Goal: Information Seeking & Learning: Learn about a topic

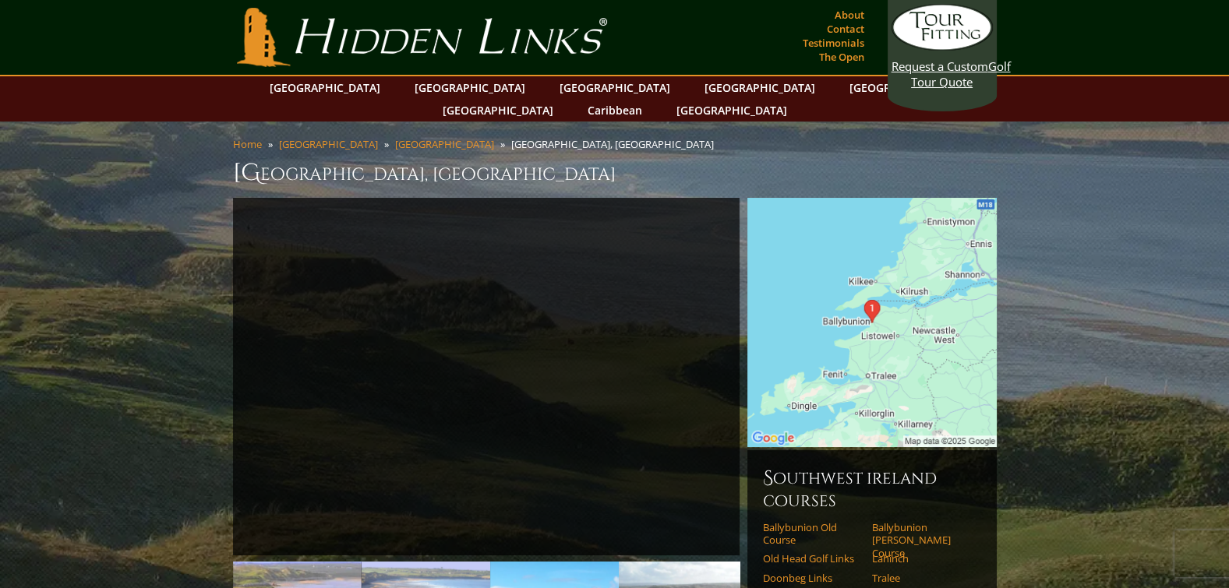
click at [870, 286] on img at bounding box center [871, 322] width 249 height 249
click at [792, 521] on link "Ballybunion Old Course" at bounding box center [812, 534] width 99 height 26
click at [888, 553] on link "Lahinch" at bounding box center [920, 559] width 99 height 12
click at [890, 553] on link "Lahinch" at bounding box center [920, 559] width 99 height 12
